Goal: Information Seeking & Learning: Learn about a topic

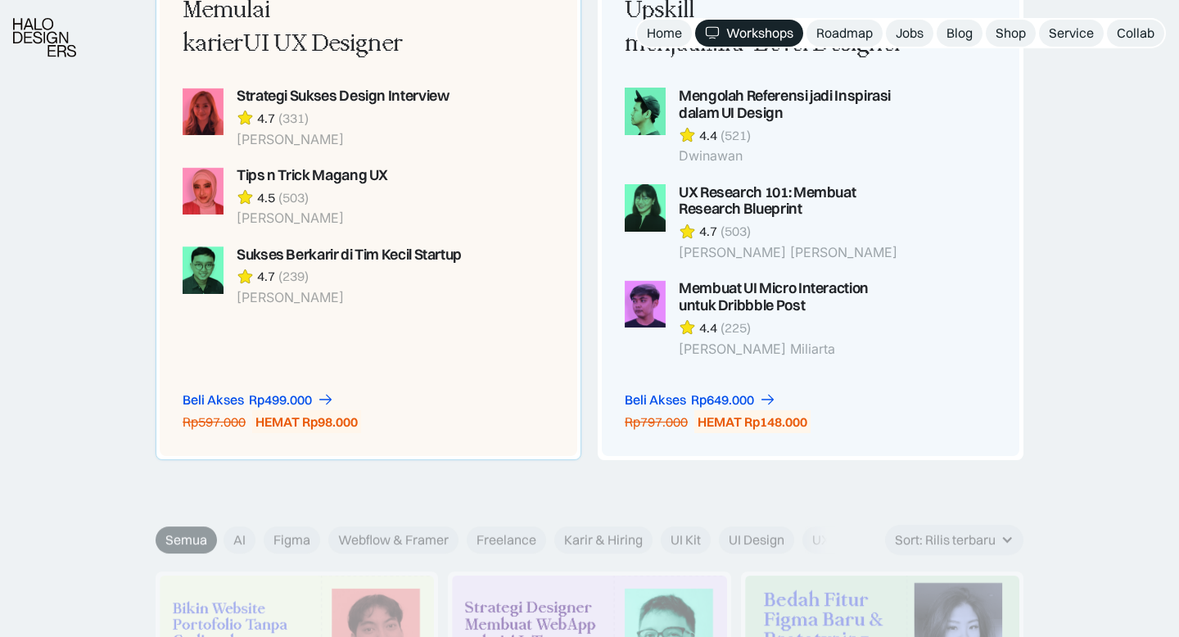
scroll to position [2096, 0]
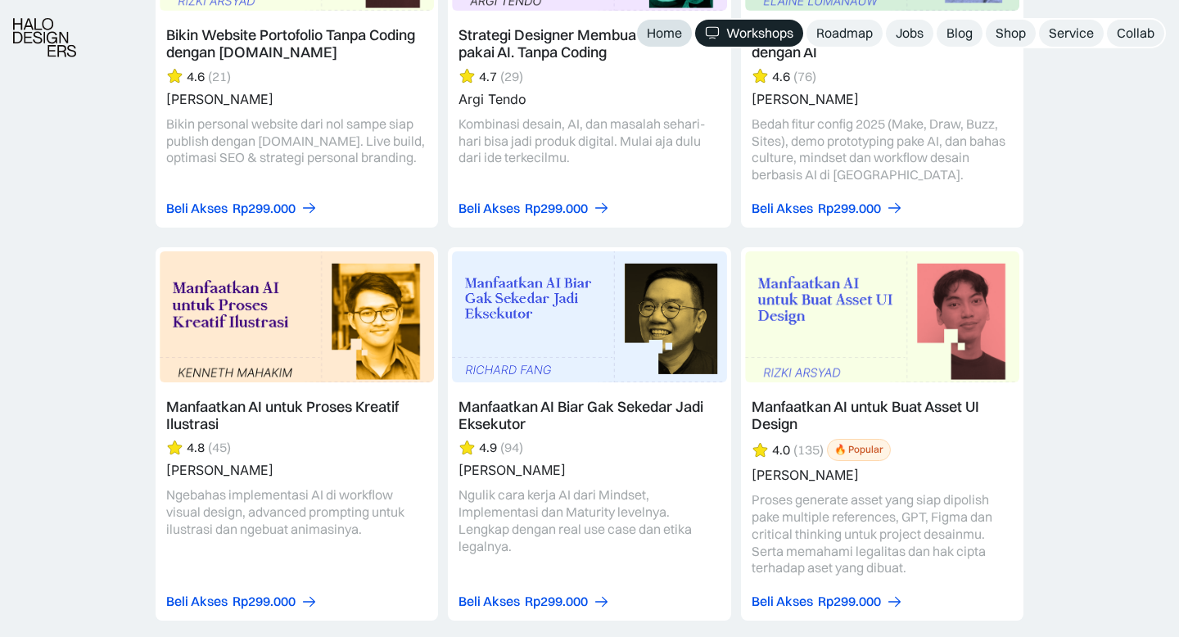
click at [658, 30] on div "Home" at bounding box center [664, 33] width 35 height 17
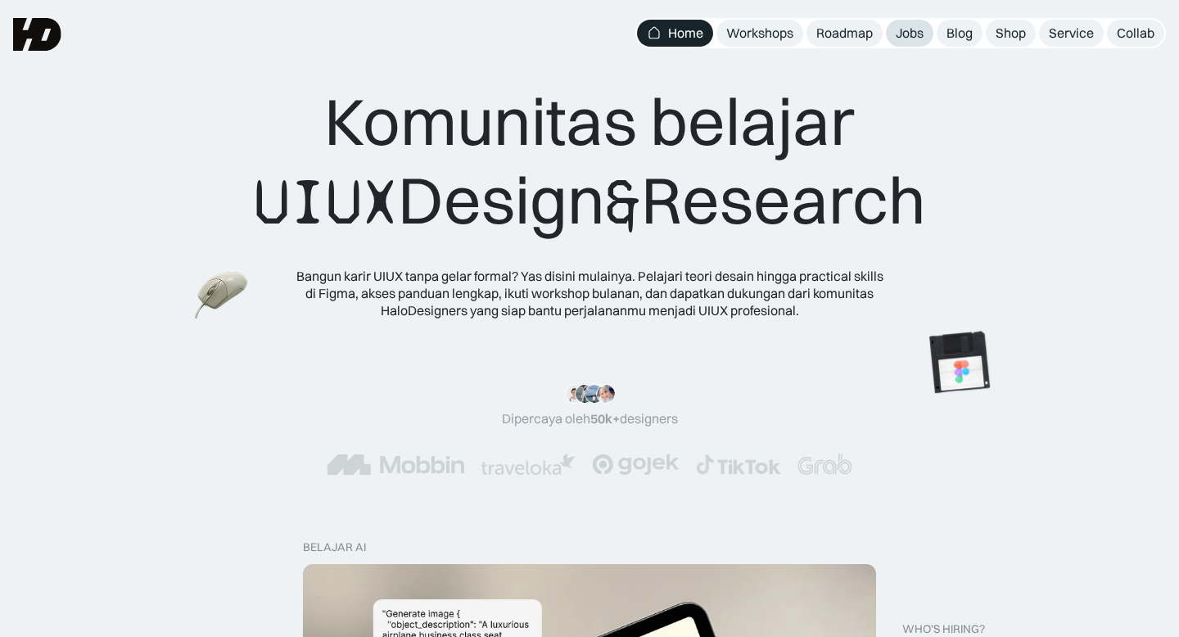
click at [923, 42] on link "Jobs" at bounding box center [909, 33] width 47 height 27
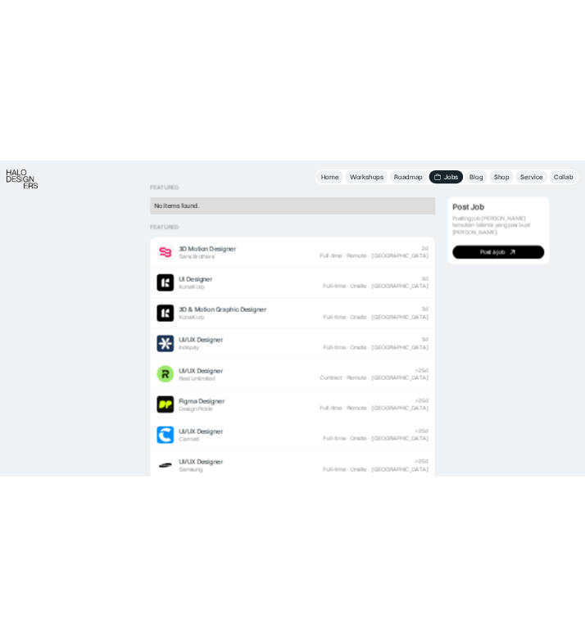
scroll to position [432, 0]
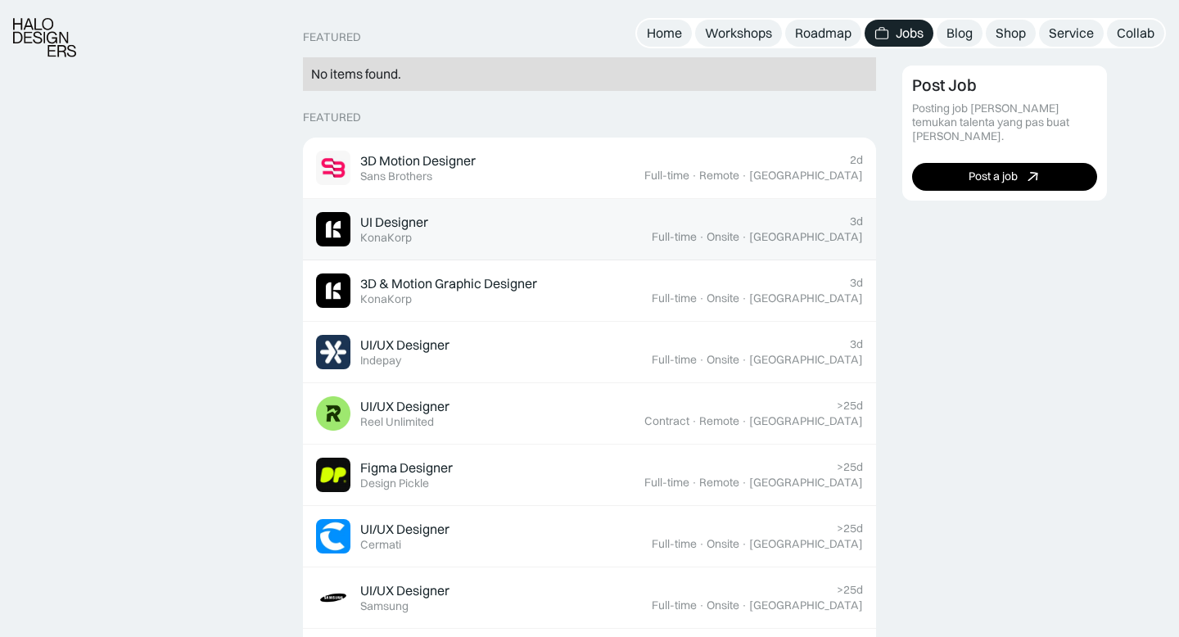
click at [568, 219] on div "UI Designer Featured KonaKorp" at bounding box center [484, 229] width 336 height 34
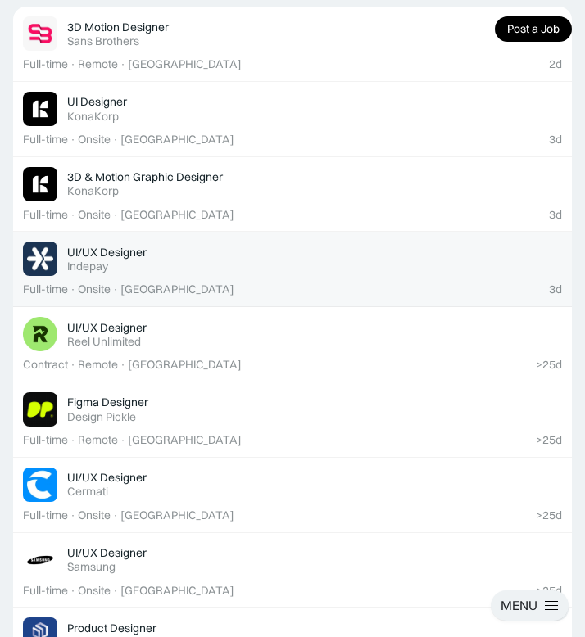
click at [162, 263] on div "UI/UX Designer Featured Indepay" at bounding box center [314, 259] width 495 height 29
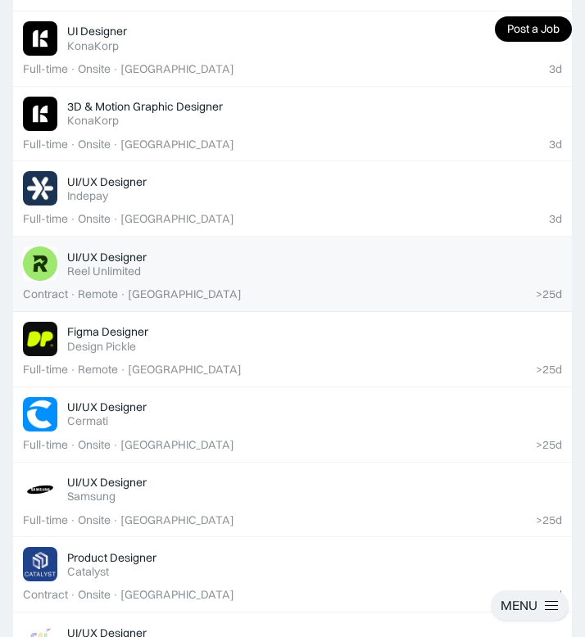
scroll to position [512, 0]
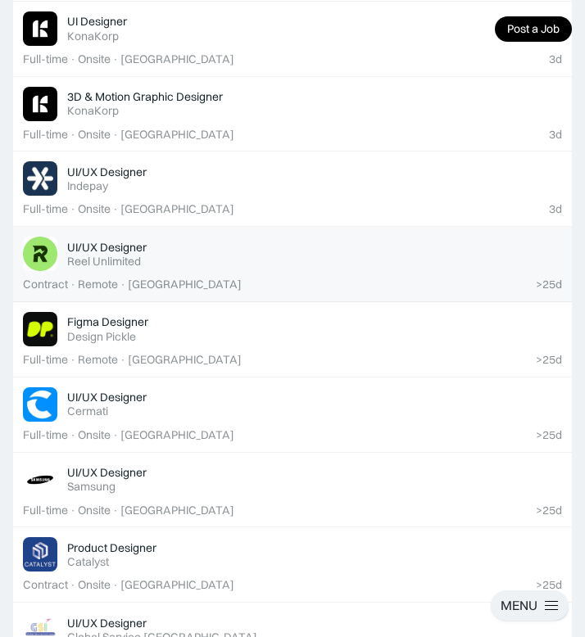
click at [273, 265] on div "UI/UX Designer Featured Reel Unlimited" at bounding box center [314, 254] width 495 height 29
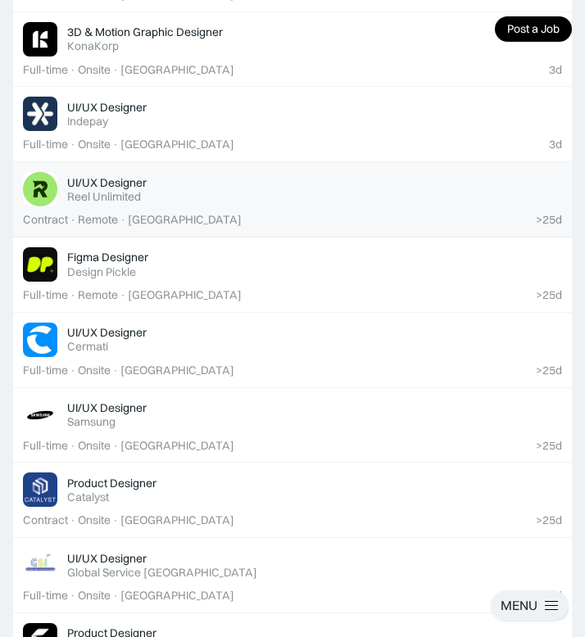
scroll to position [578, 0]
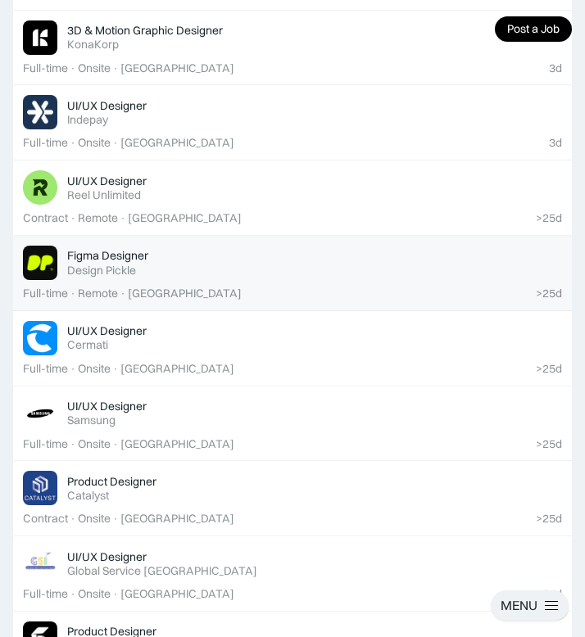
click at [234, 290] on div ">25d Full-time · Remote · Indonesia" at bounding box center [292, 294] width 539 height 14
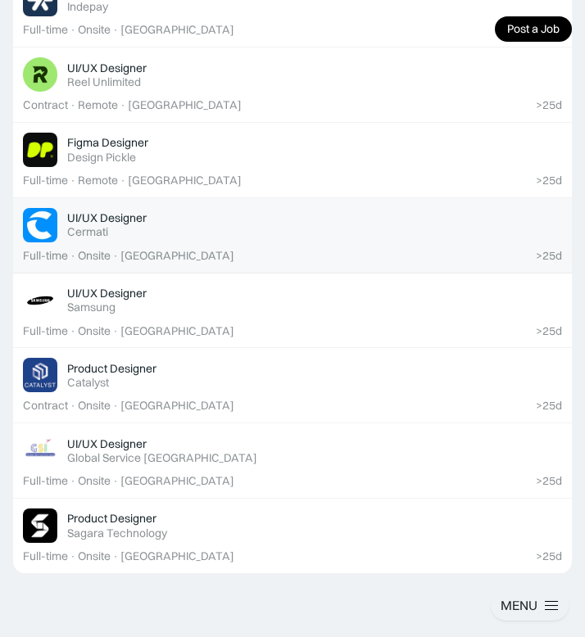
scroll to position [730, 0]
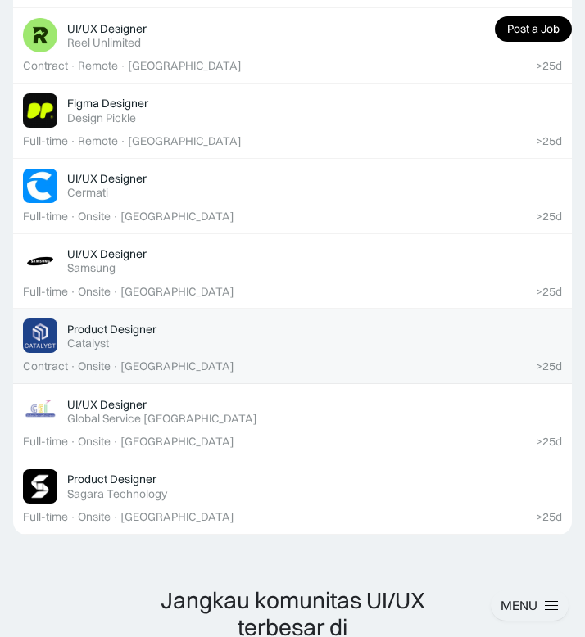
click at [272, 333] on div "Product Designer Featured" at bounding box center [314, 329] width 495 height 15
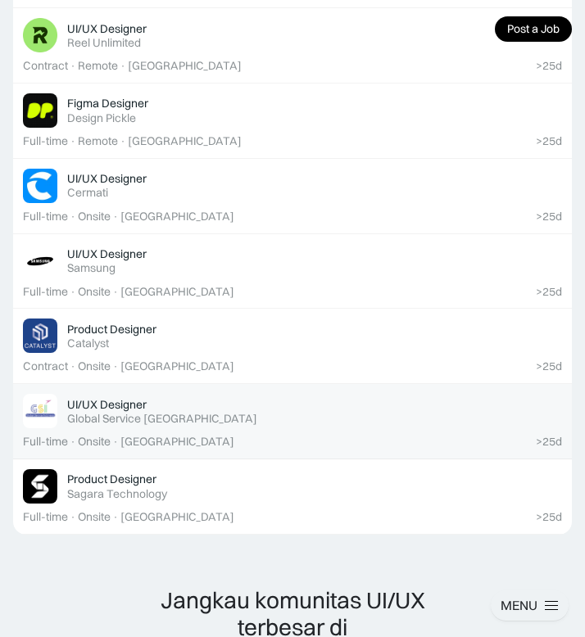
click at [233, 417] on div "UI/UX Designer Featured Global Service Indonesia" at bounding box center [314, 411] width 495 height 29
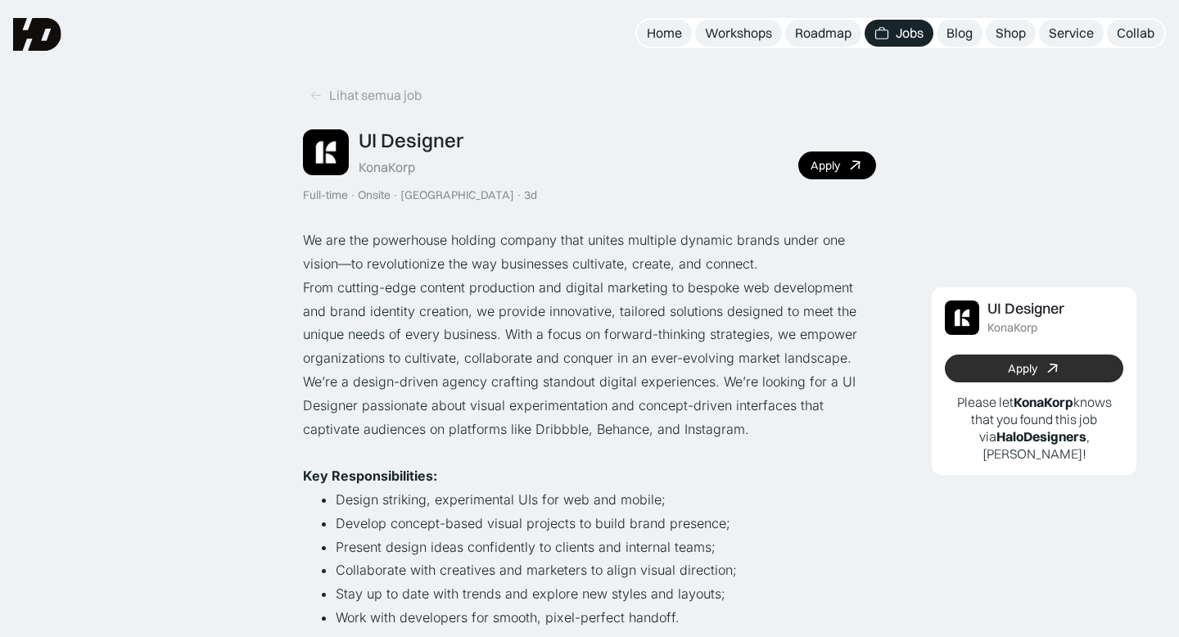
click at [1052, 371] on icon at bounding box center [1053, 369] width 24 height 24
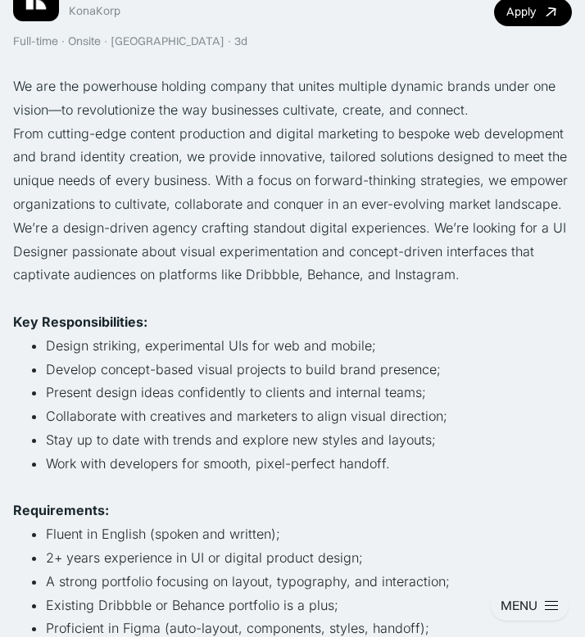
scroll to position [174, 0]
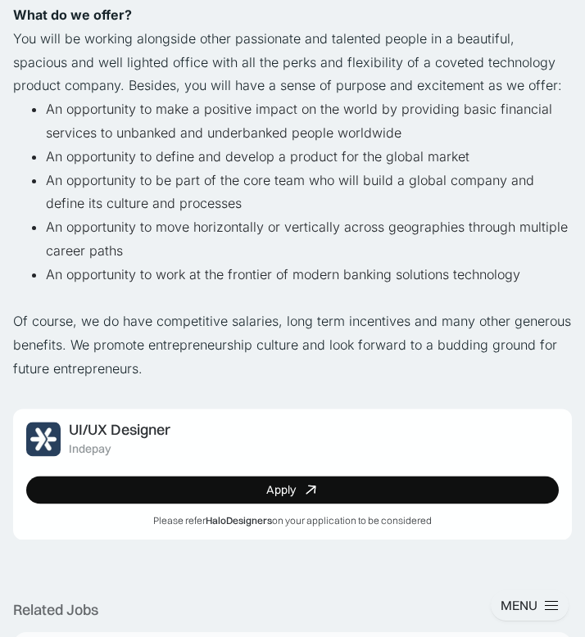
scroll to position [1127, 0]
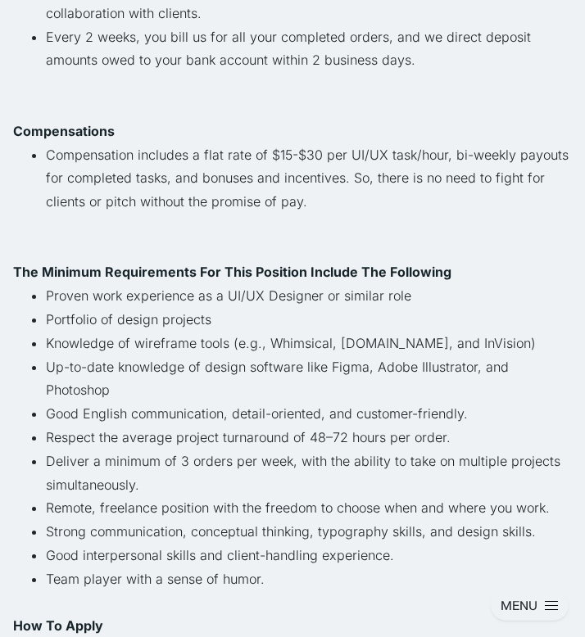
scroll to position [851, 0]
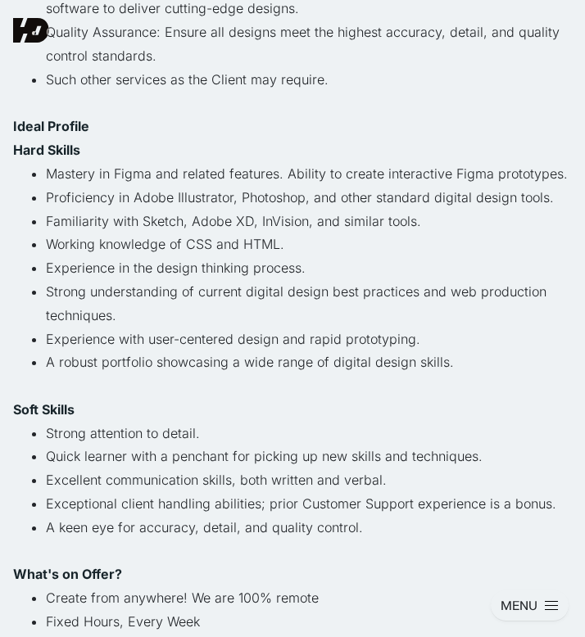
scroll to position [648, 0]
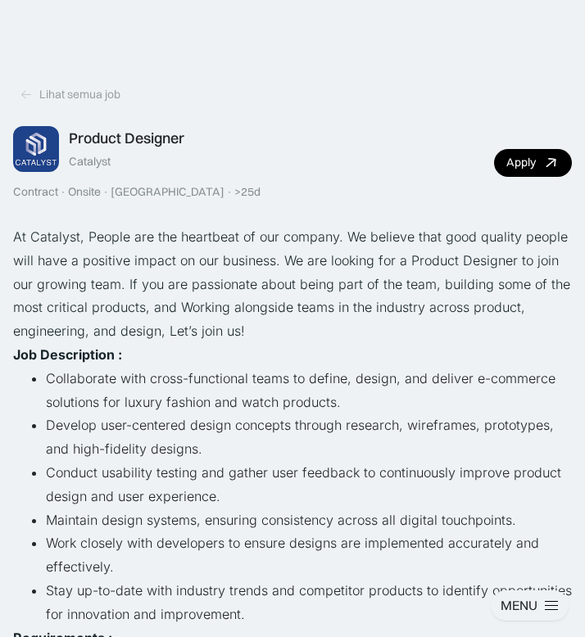
scroll to position [391, 0]
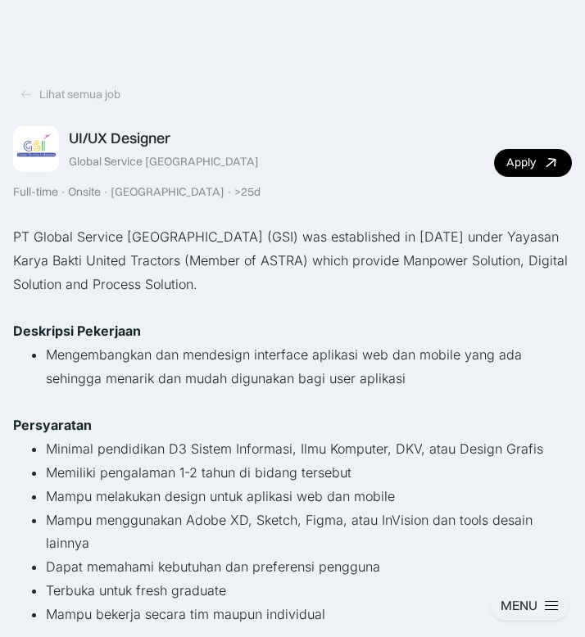
scroll to position [194, 0]
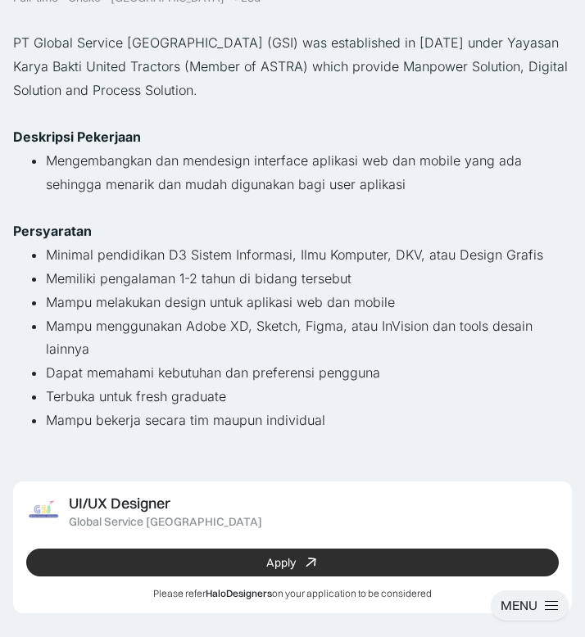
click at [309, 563] on icon at bounding box center [310, 563] width 16 height 16
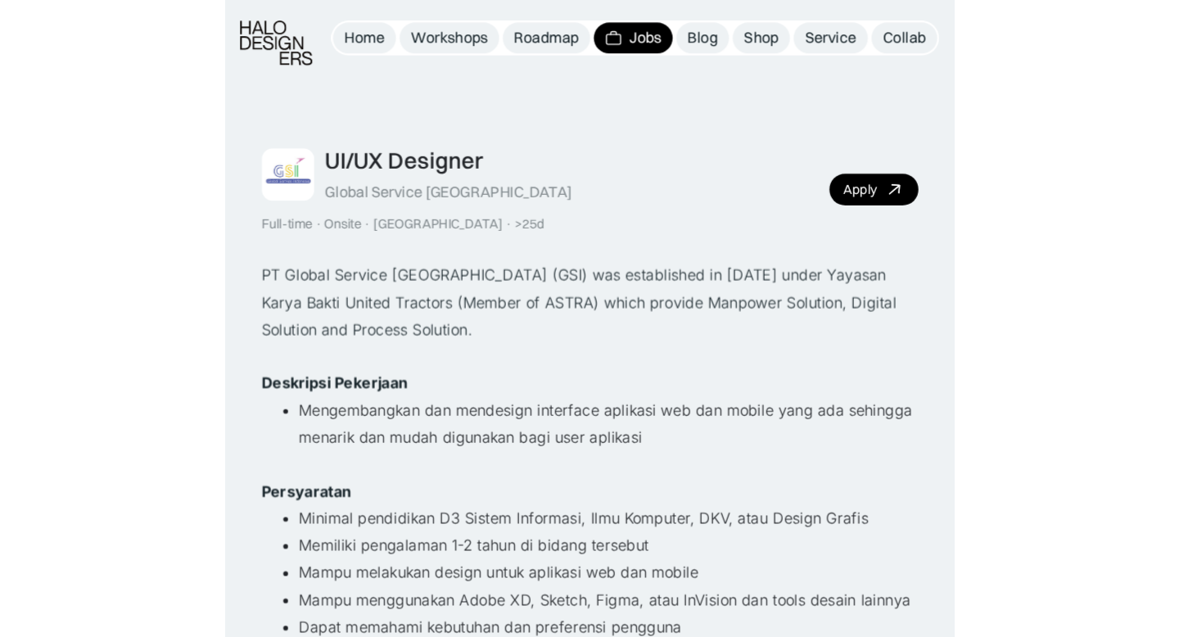
scroll to position [194, 0]
